Goal: Information Seeking & Learning: Check status

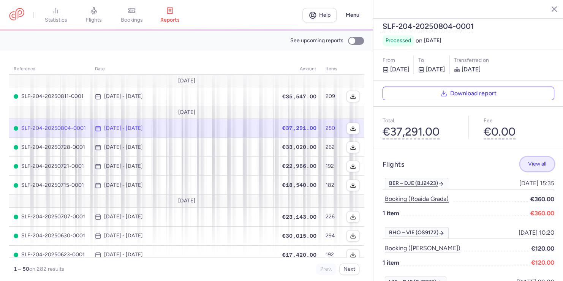
click at [533, 161] on span "View all" at bounding box center [537, 164] width 18 height 6
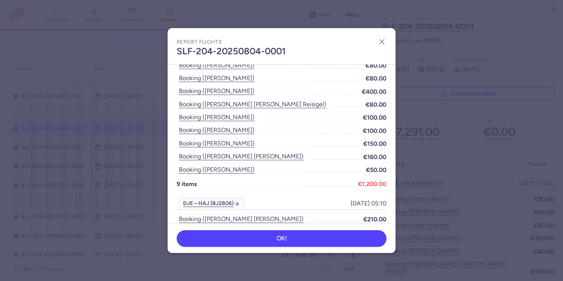
scroll to position [2976, 0]
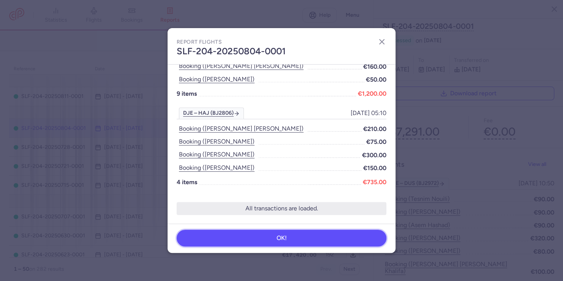
click at [294, 233] on button "OK!" at bounding box center [282, 238] width 210 height 17
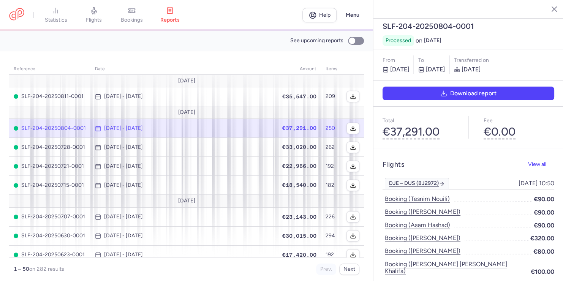
click at [444, 90] on icon "button" at bounding box center [443, 93] width 7 height 7
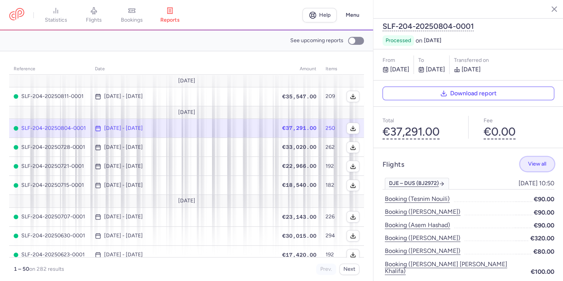
click at [533, 161] on span "View all" at bounding box center [537, 164] width 18 height 6
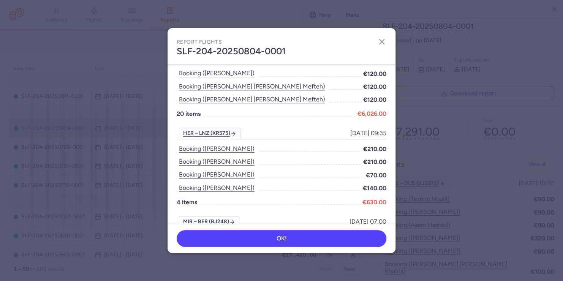
scroll to position [1672, 0]
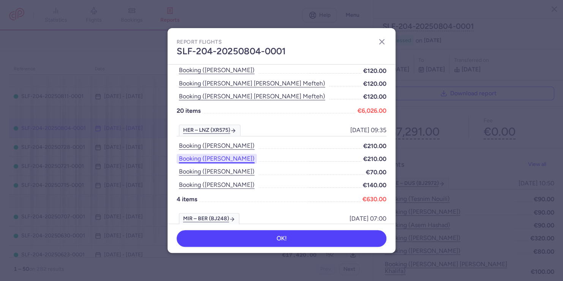
click at [209, 160] on button "Booking ([PERSON_NAME])" at bounding box center [217, 159] width 80 height 10
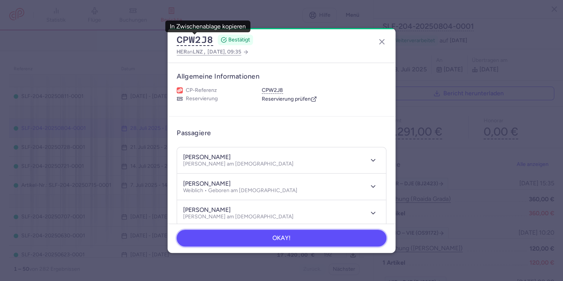
click at [318, 237] on button "OKAY!" at bounding box center [282, 238] width 210 height 17
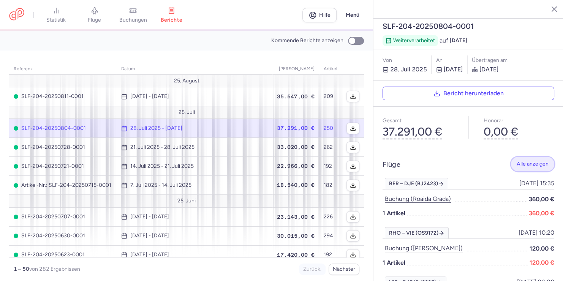
click at [534, 161] on font "Alle anzeigen" at bounding box center [533, 164] width 32 height 6
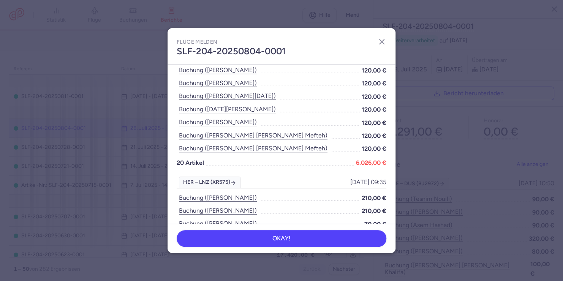
scroll to position [1631, 0]
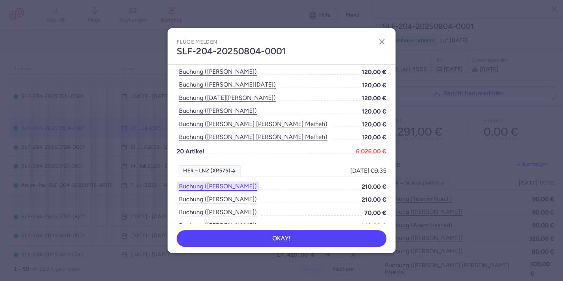
click at [229, 189] on button "Buchung ([PERSON_NAME])" at bounding box center [218, 187] width 82 height 10
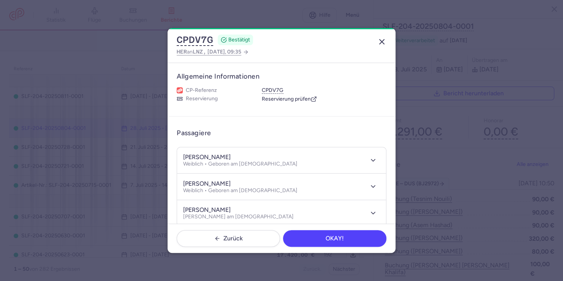
click at [385, 43] on icon "button" at bounding box center [381, 41] width 9 height 9
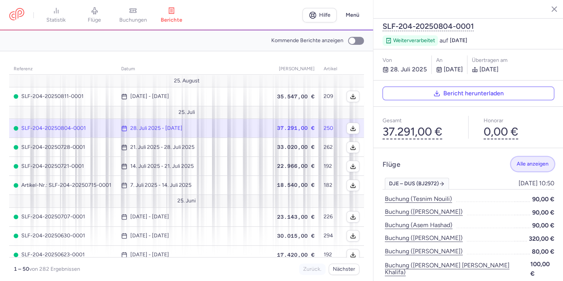
click at [531, 161] on font "Alle anzeigen" at bounding box center [533, 164] width 32 height 6
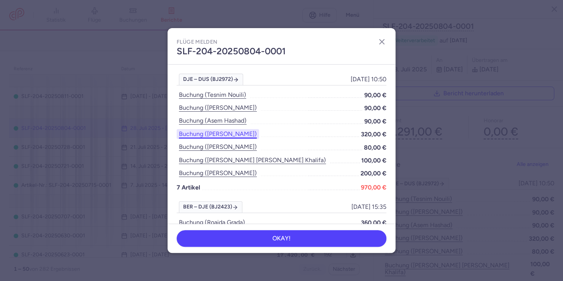
click at [233, 136] on button "Buchung ([PERSON_NAME])" at bounding box center [218, 134] width 82 height 10
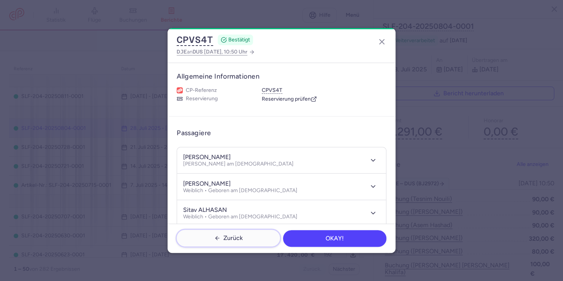
click at [223, 236] on font "Zurück" at bounding box center [232, 237] width 19 height 7
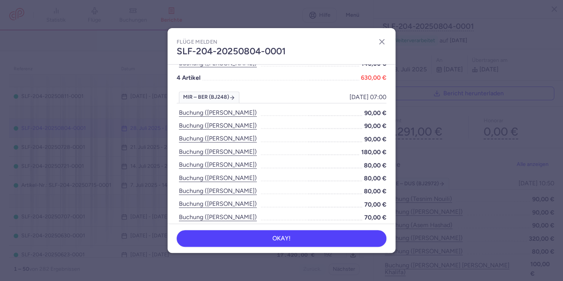
scroll to position [1808, 0]
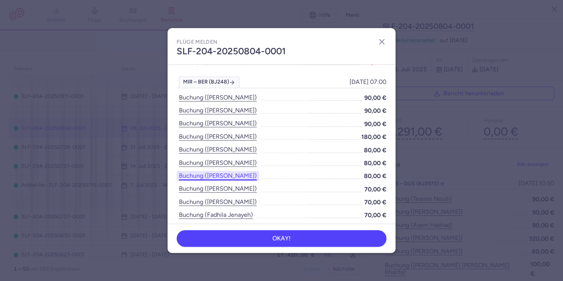
click at [237, 178] on button "Buchung ([PERSON_NAME])" at bounding box center [218, 176] width 82 height 10
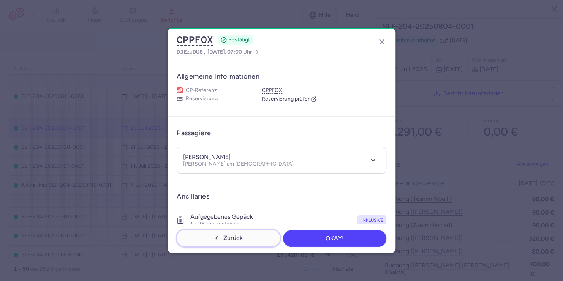
click at [240, 236] on font "Zurück" at bounding box center [232, 237] width 19 height 7
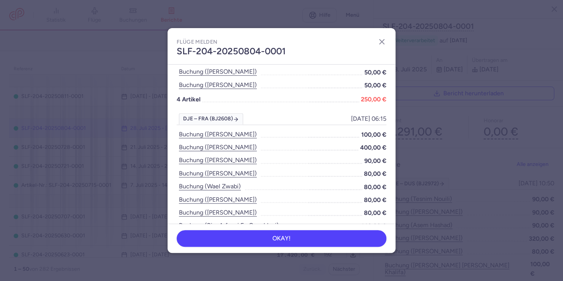
scroll to position [415, 0]
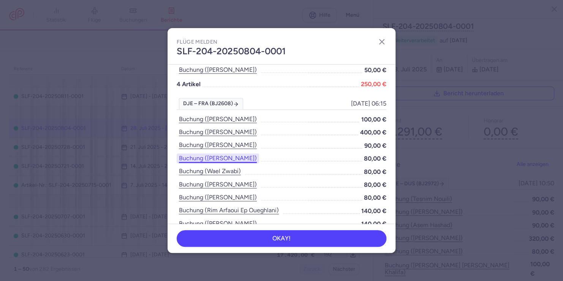
click at [250, 157] on button "Buchung ([PERSON_NAME])" at bounding box center [218, 158] width 82 height 10
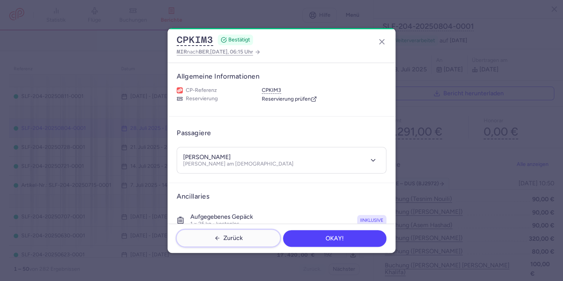
click at [216, 240] on icon "button" at bounding box center [217, 238] width 6 height 6
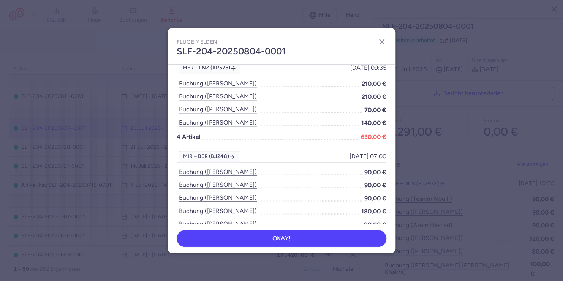
scroll to position [1737, 0]
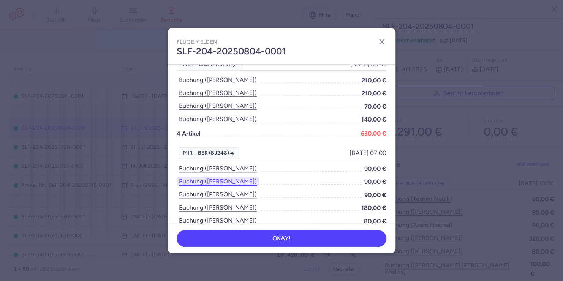
click at [237, 185] on button "Buchung ([PERSON_NAME])" at bounding box center [218, 182] width 82 height 10
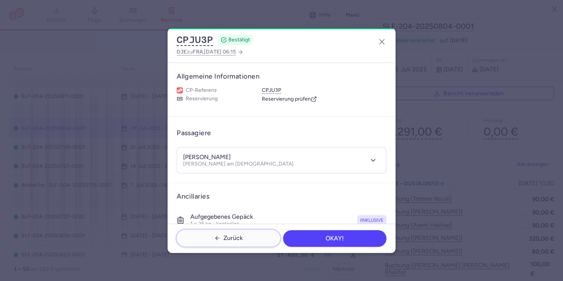
click at [241, 238] on font "Zurück" at bounding box center [232, 237] width 19 height 7
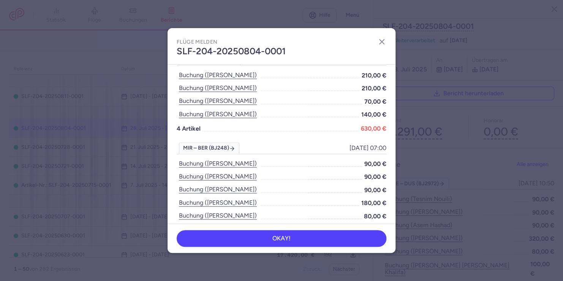
scroll to position [1767, 0]
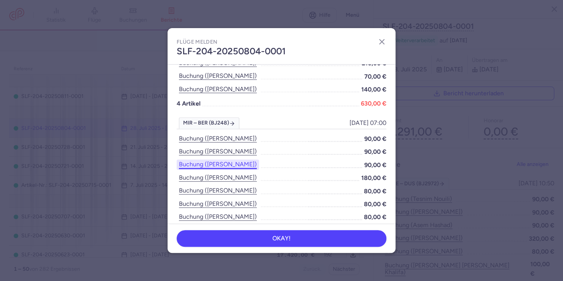
click at [241, 165] on button "Buchung ([PERSON_NAME])" at bounding box center [218, 165] width 82 height 10
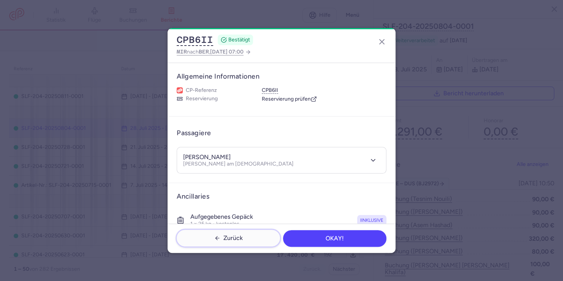
click at [240, 239] on font "Zurück" at bounding box center [232, 237] width 19 height 7
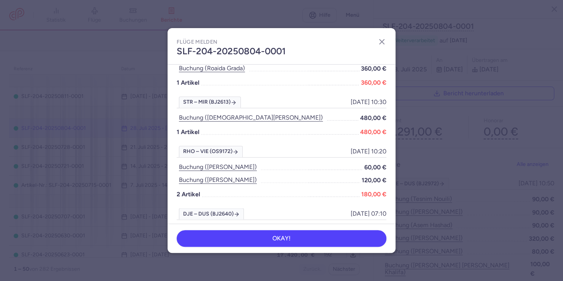
scroll to position [167, 0]
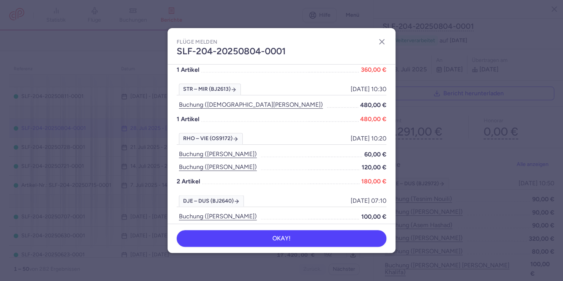
click at [229, 172] on div "RHO – VIE (OS9172) [DATE] 10:20 [DATE] 10:20 Buchung ([PERSON_NAME]) 60,00 € Bu…" at bounding box center [282, 164] width 210 height 62
click at [229, 170] on button "Buchung ([PERSON_NAME])" at bounding box center [218, 167] width 82 height 10
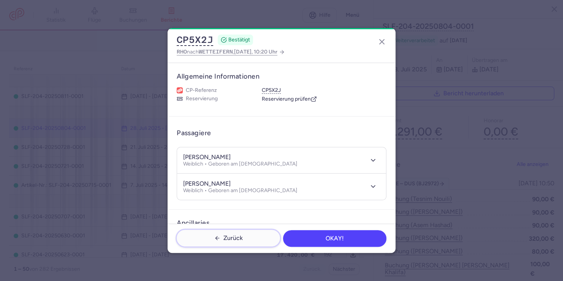
click at [215, 236] on icon "button" at bounding box center [217, 238] width 6 height 6
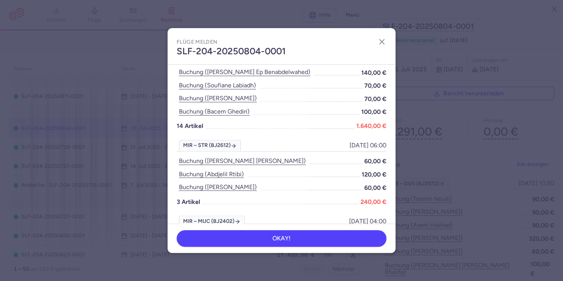
scroll to position [603, 0]
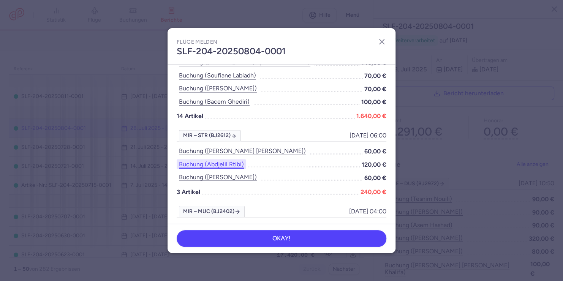
click at [234, 166] on button "Buchung (abdjelil rtibi)" at bounding box center [212, 164] width 70 height 10
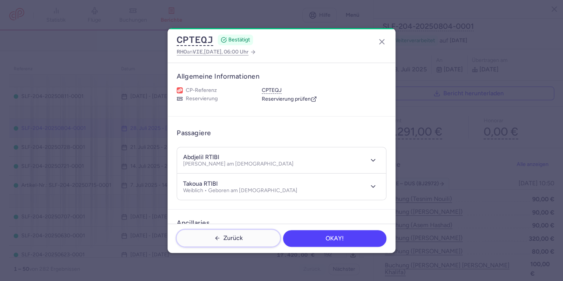
click at [227, 239] on font "Zurück" at bounding box center [232, 237] width 19 height 7
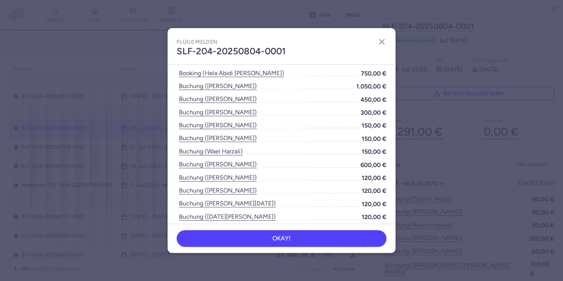
scroll to position [1525, 0]
